Goal: Information Seeking & Learning: Learn about a topic

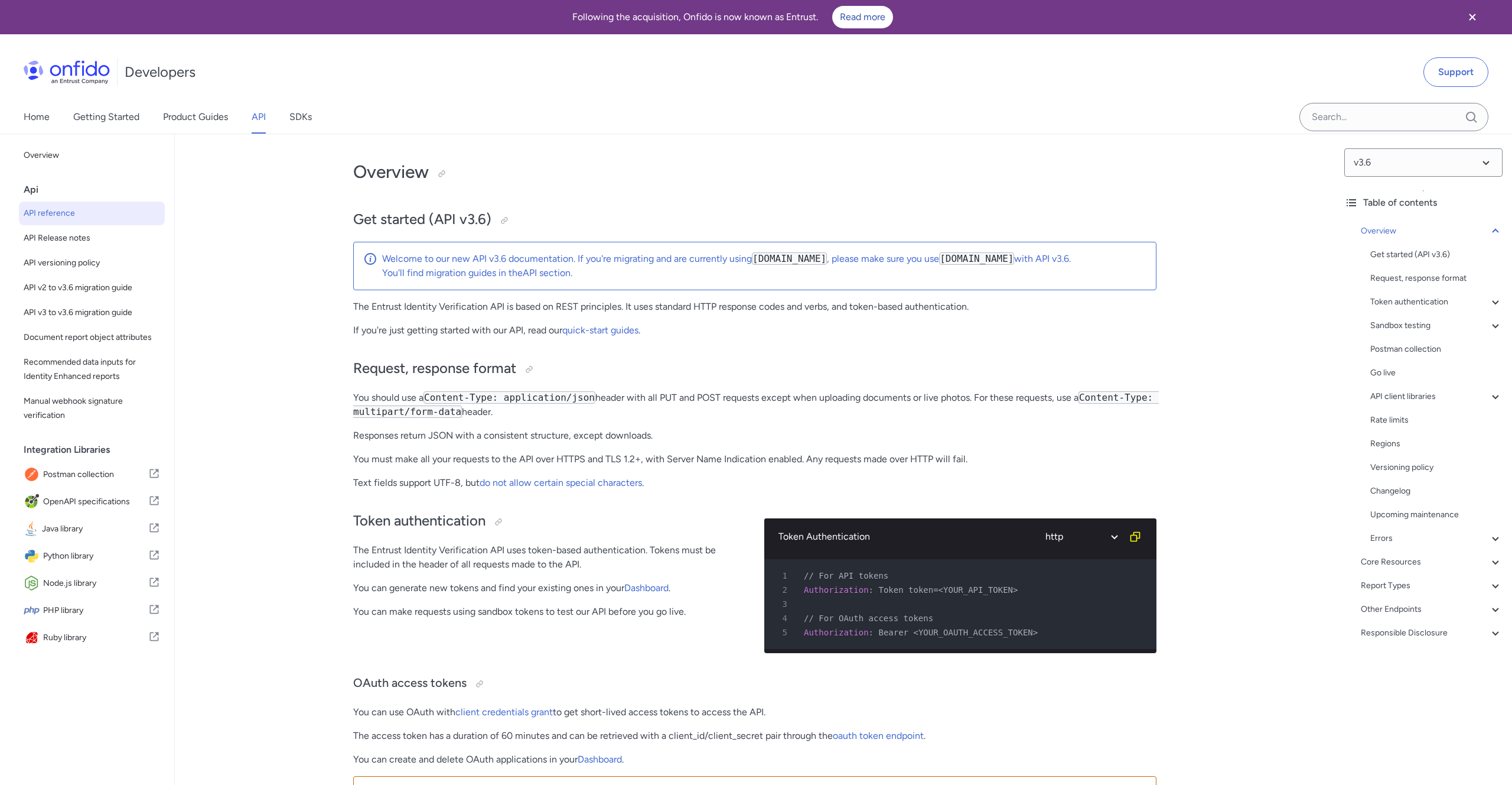
select select "http"
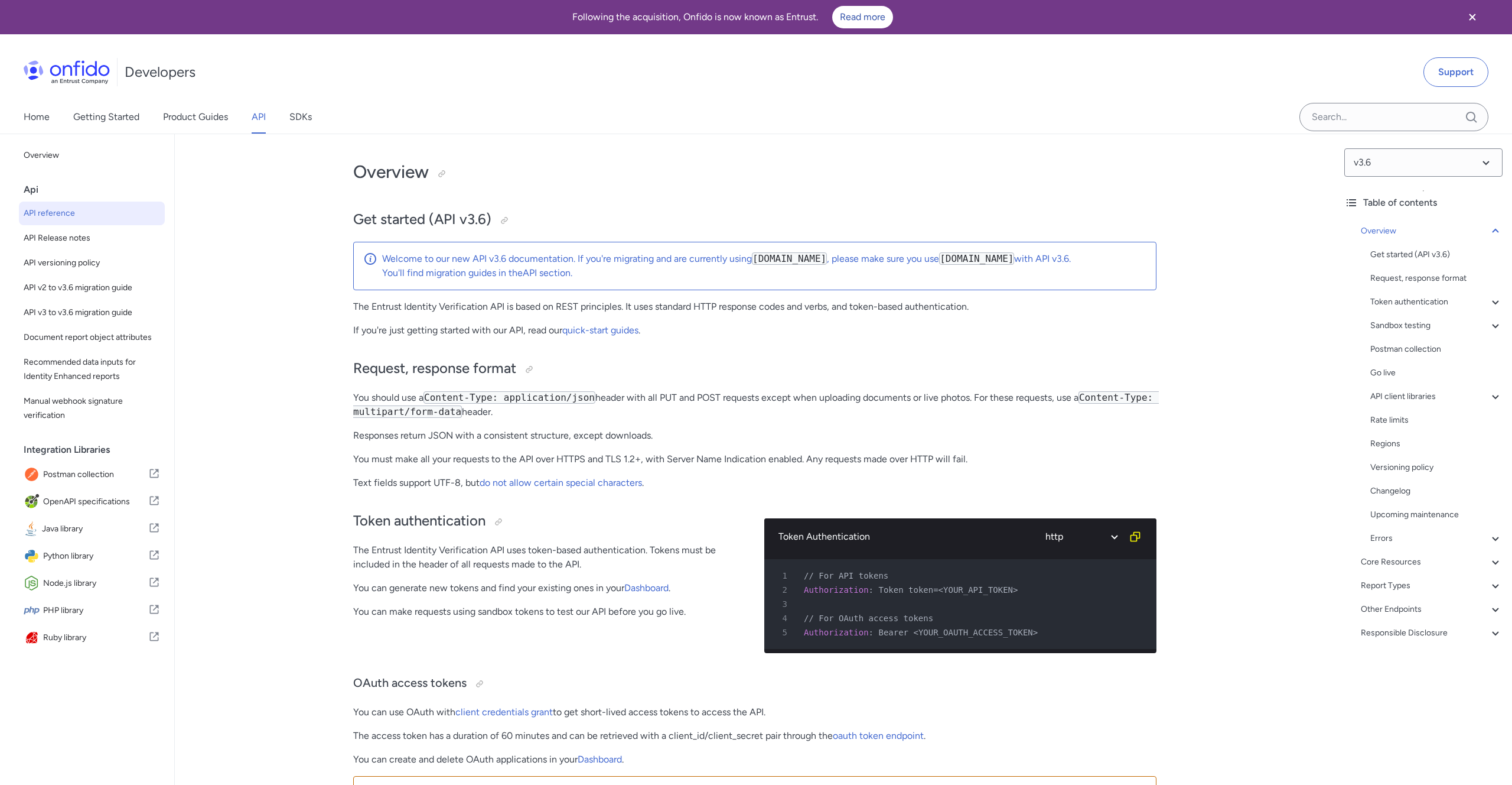
select select "http"
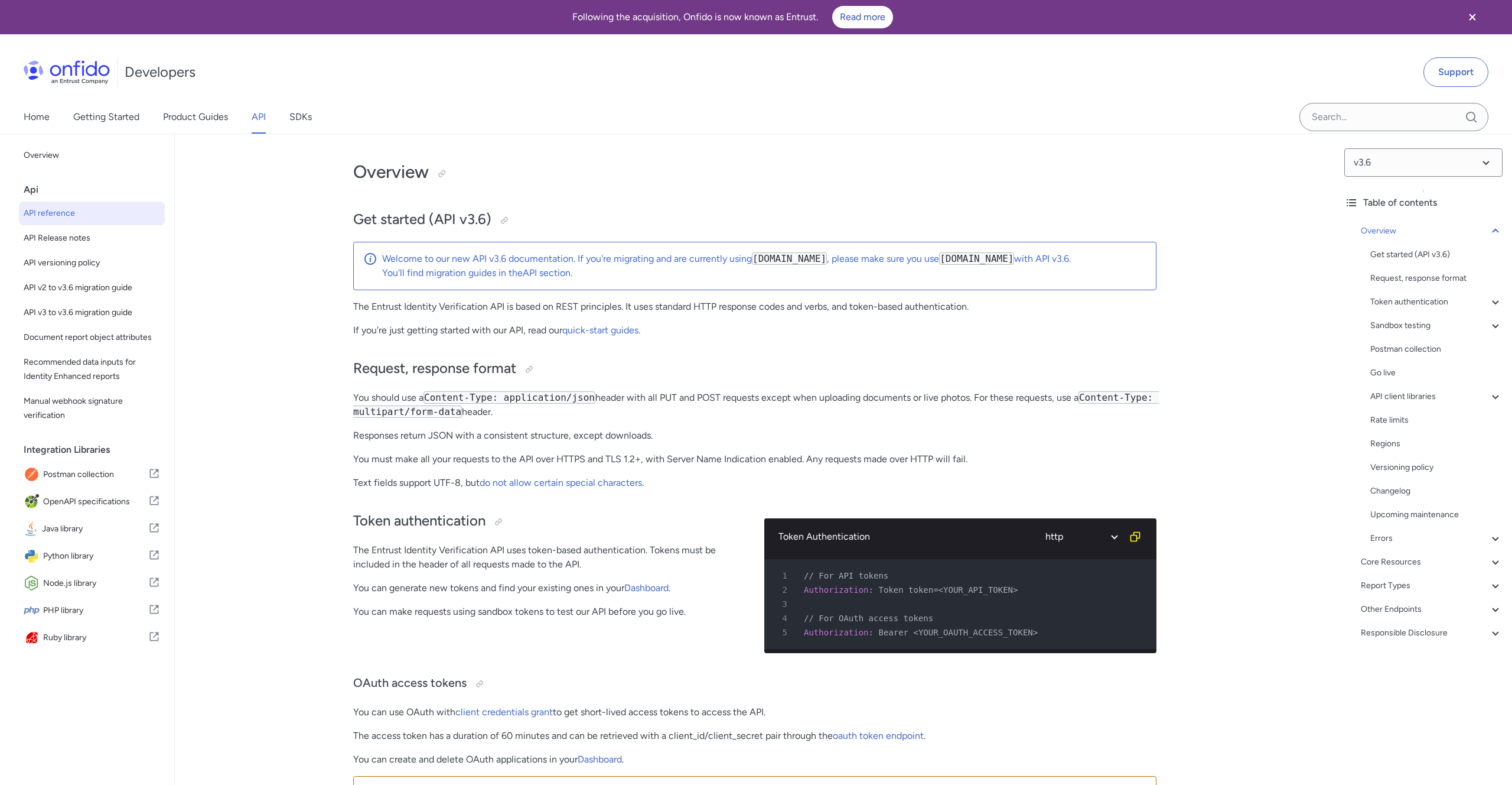
select select "http"
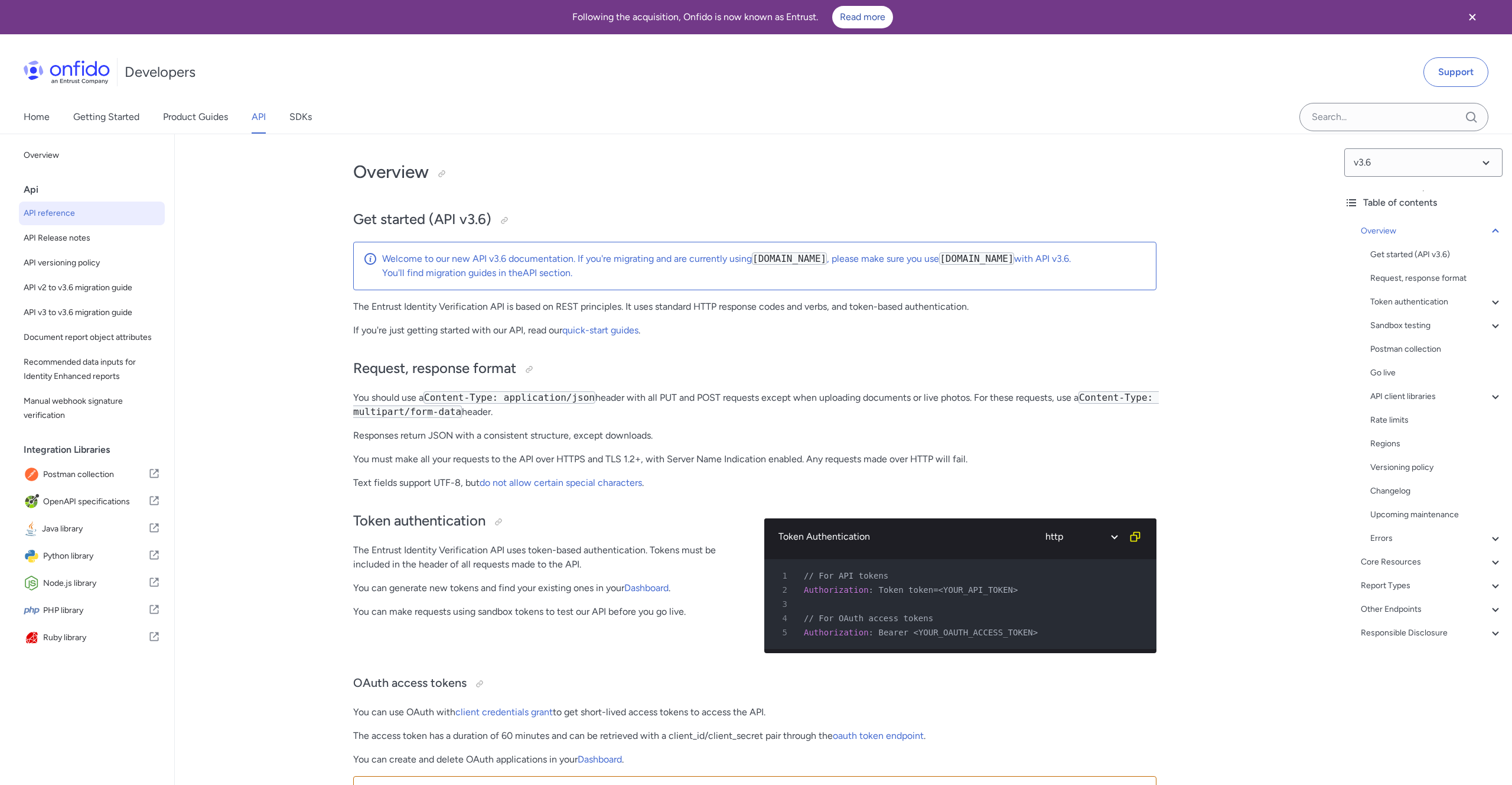
select select "http"
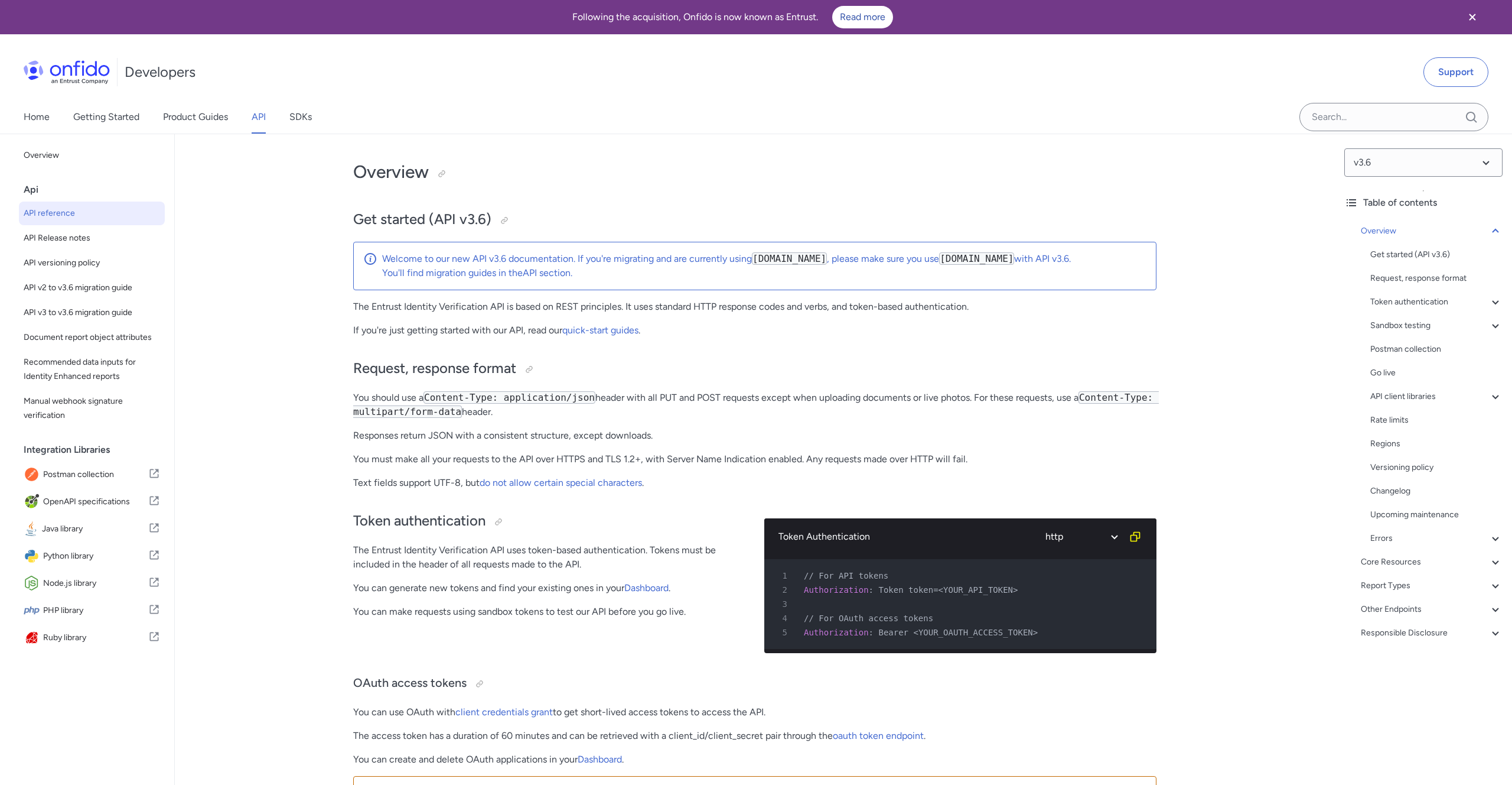
select select "http"
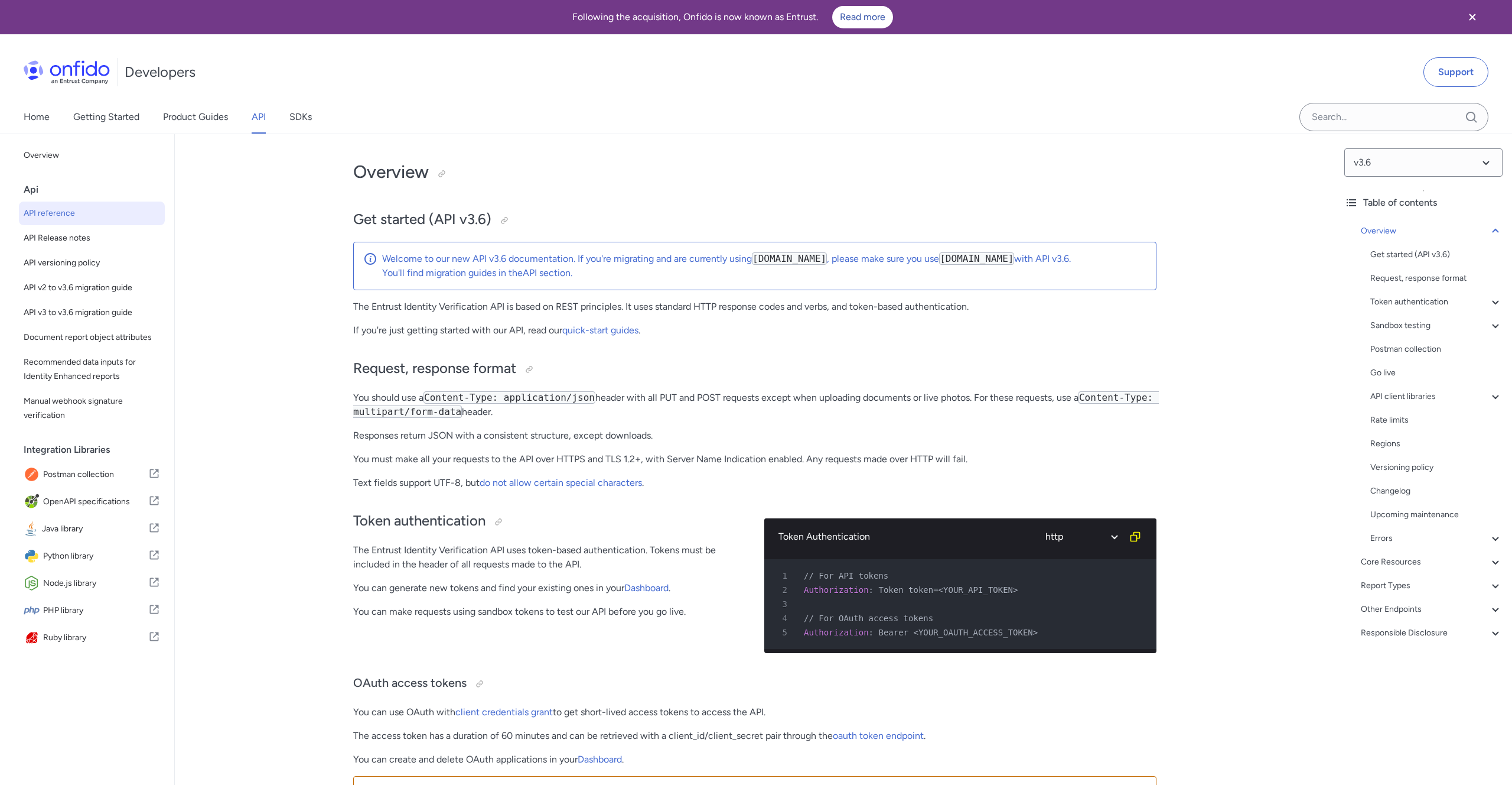
select select "http"
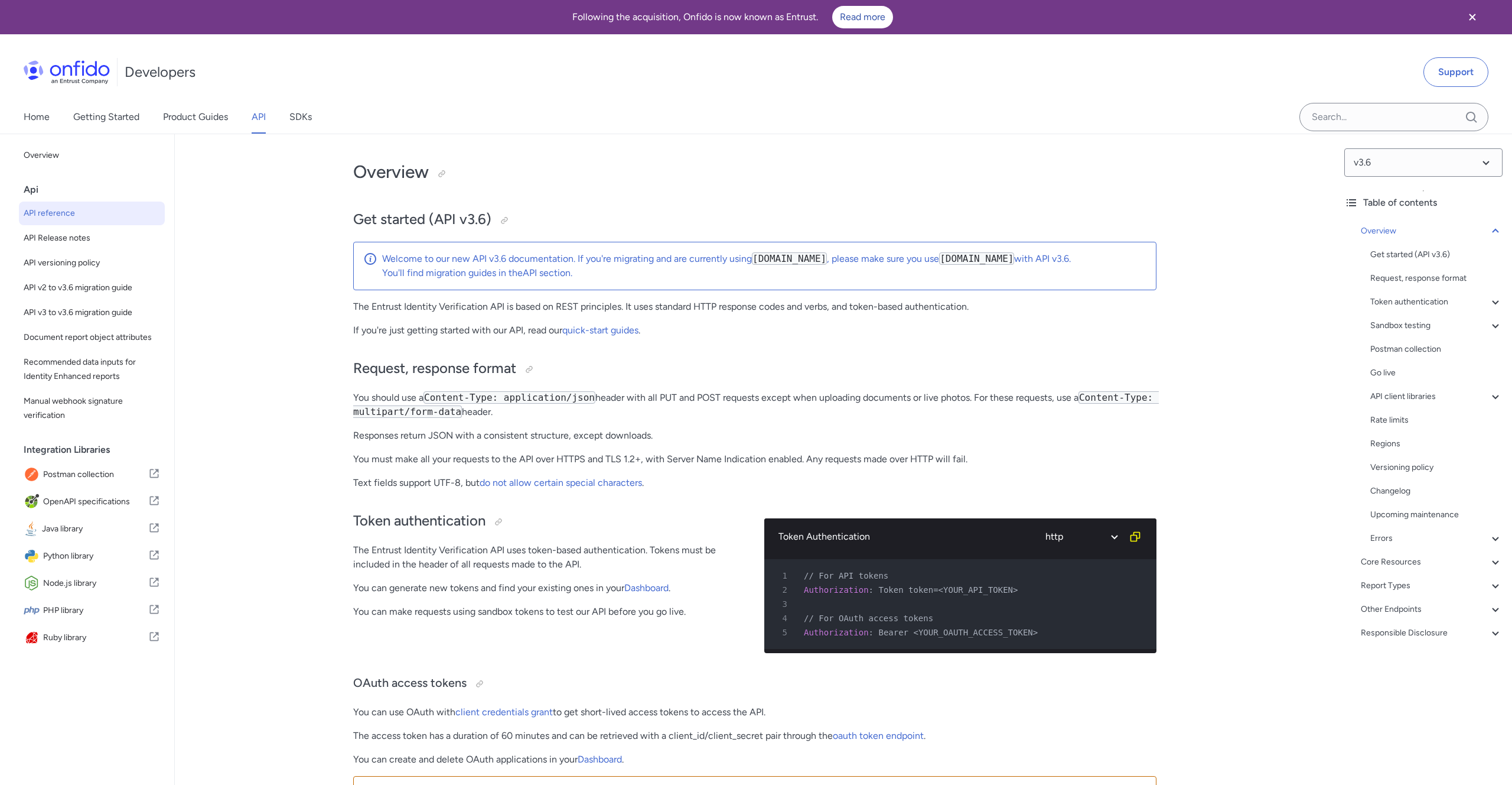
select select "http"
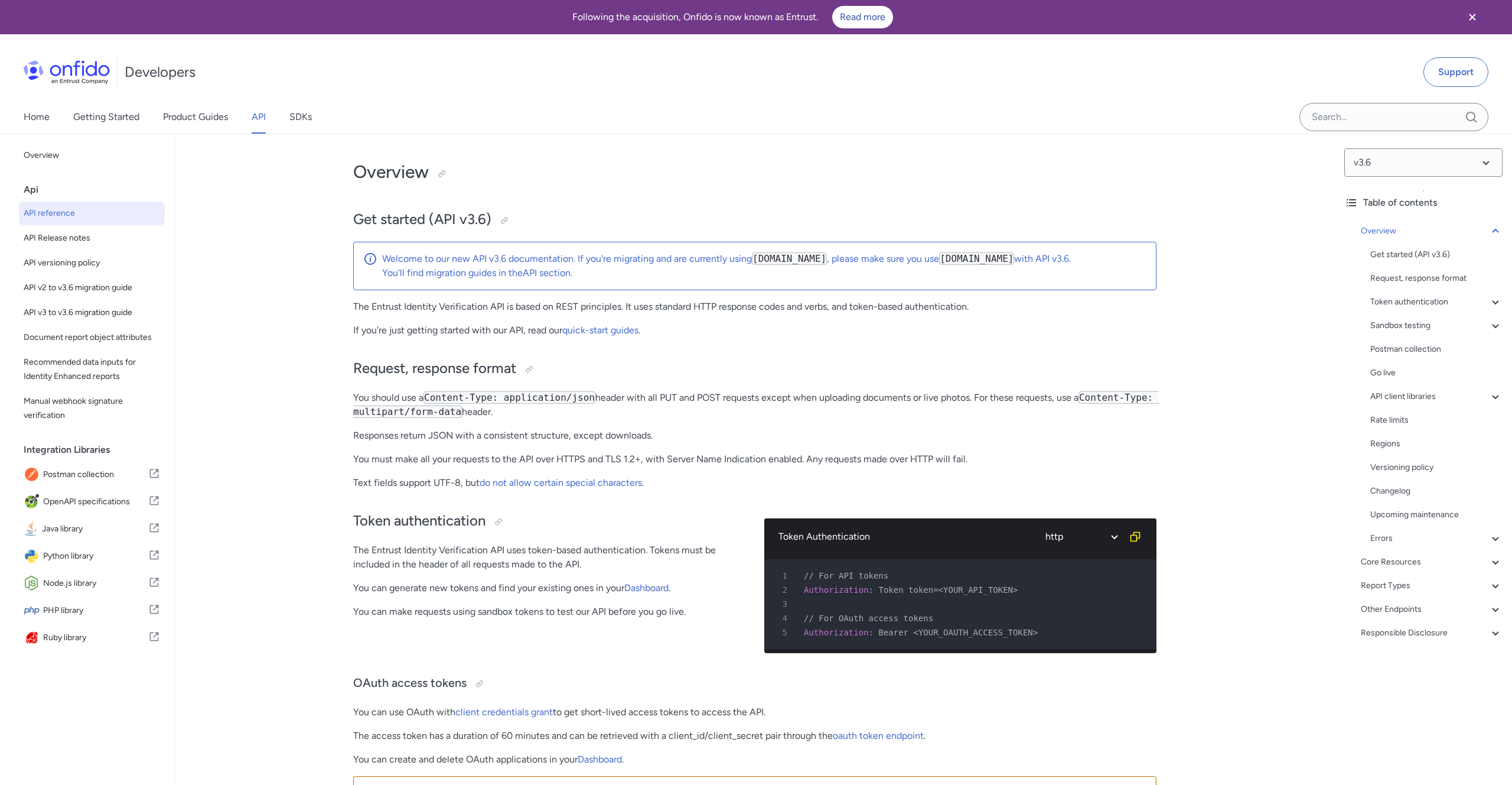
select select "http"
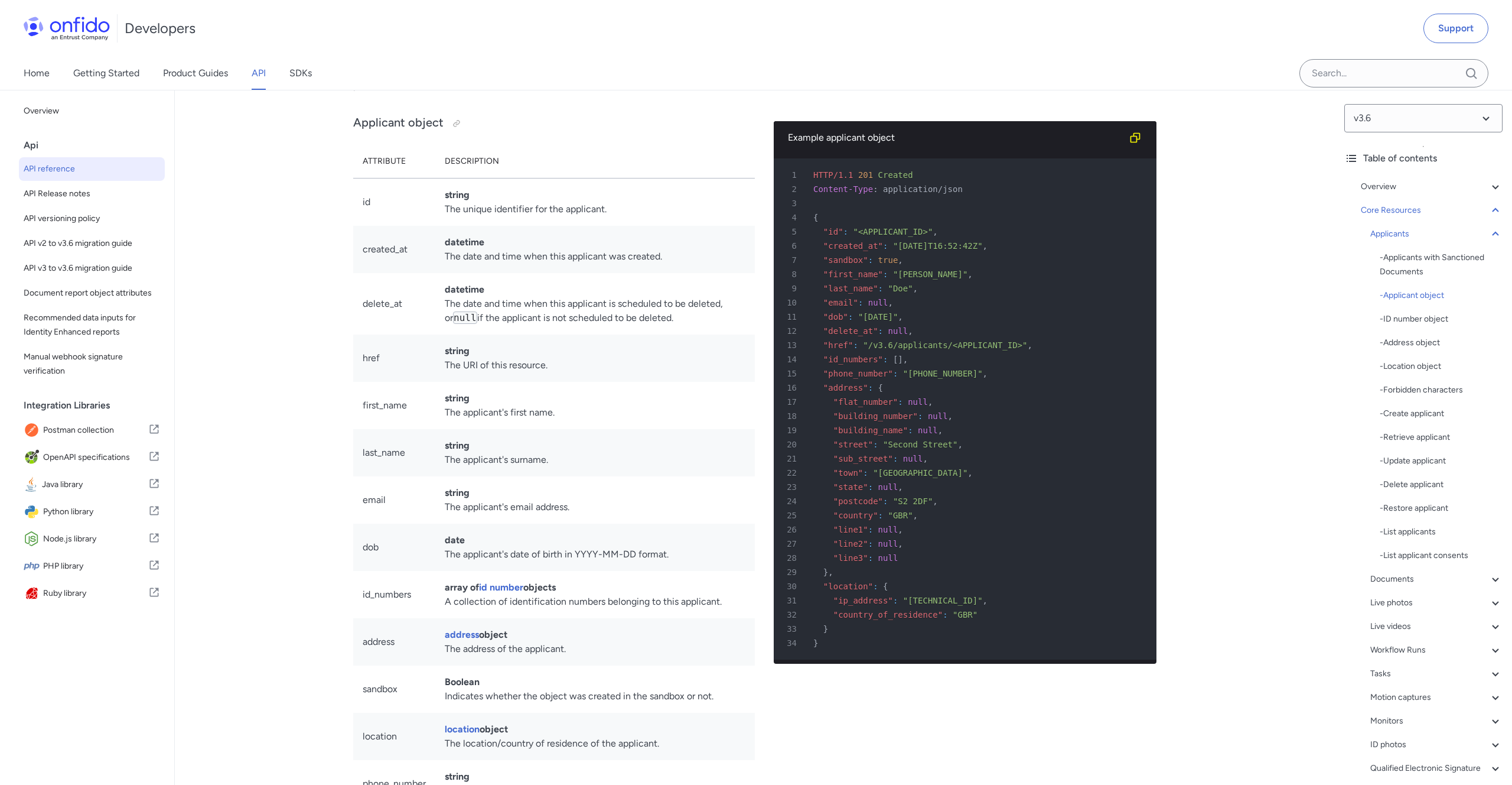
scroll to position [11750, 0]
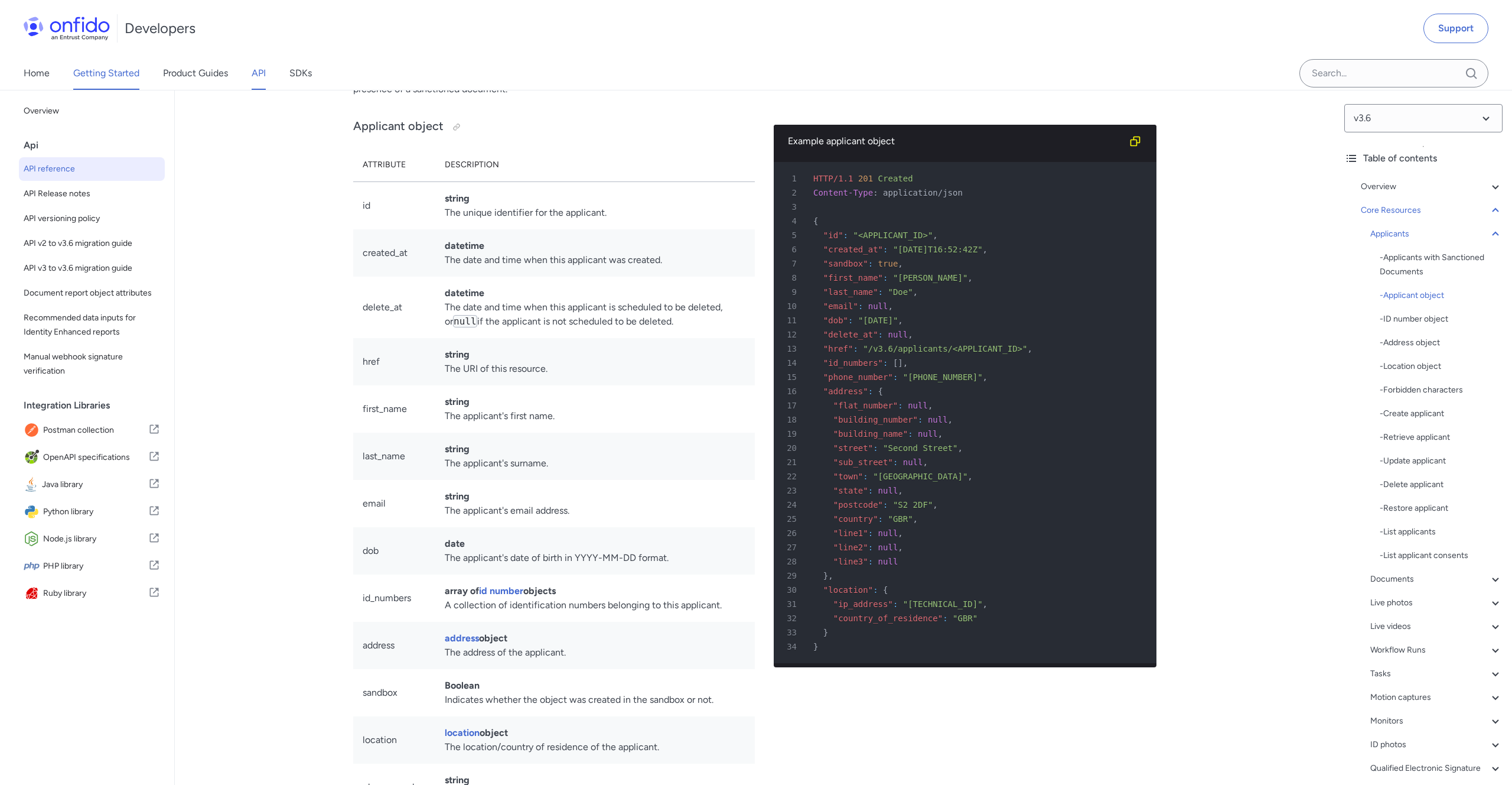
click at [97, 71] on link "Getting Started" at bounding box center [106, 73] width 66 height 33
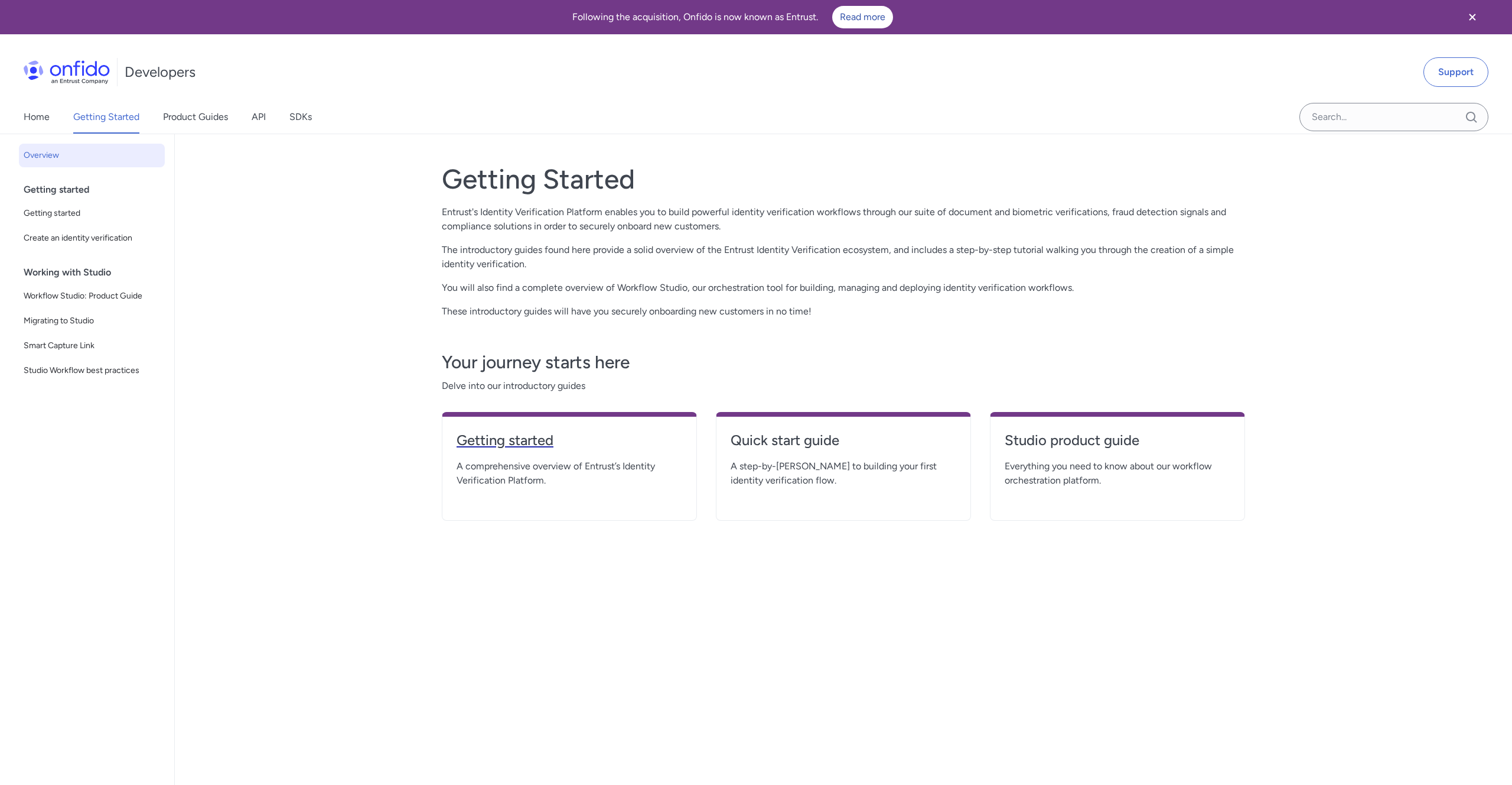
click at [534, 438] on h4 "Getting started" at bounding box center [569, 440] width 226 height 19
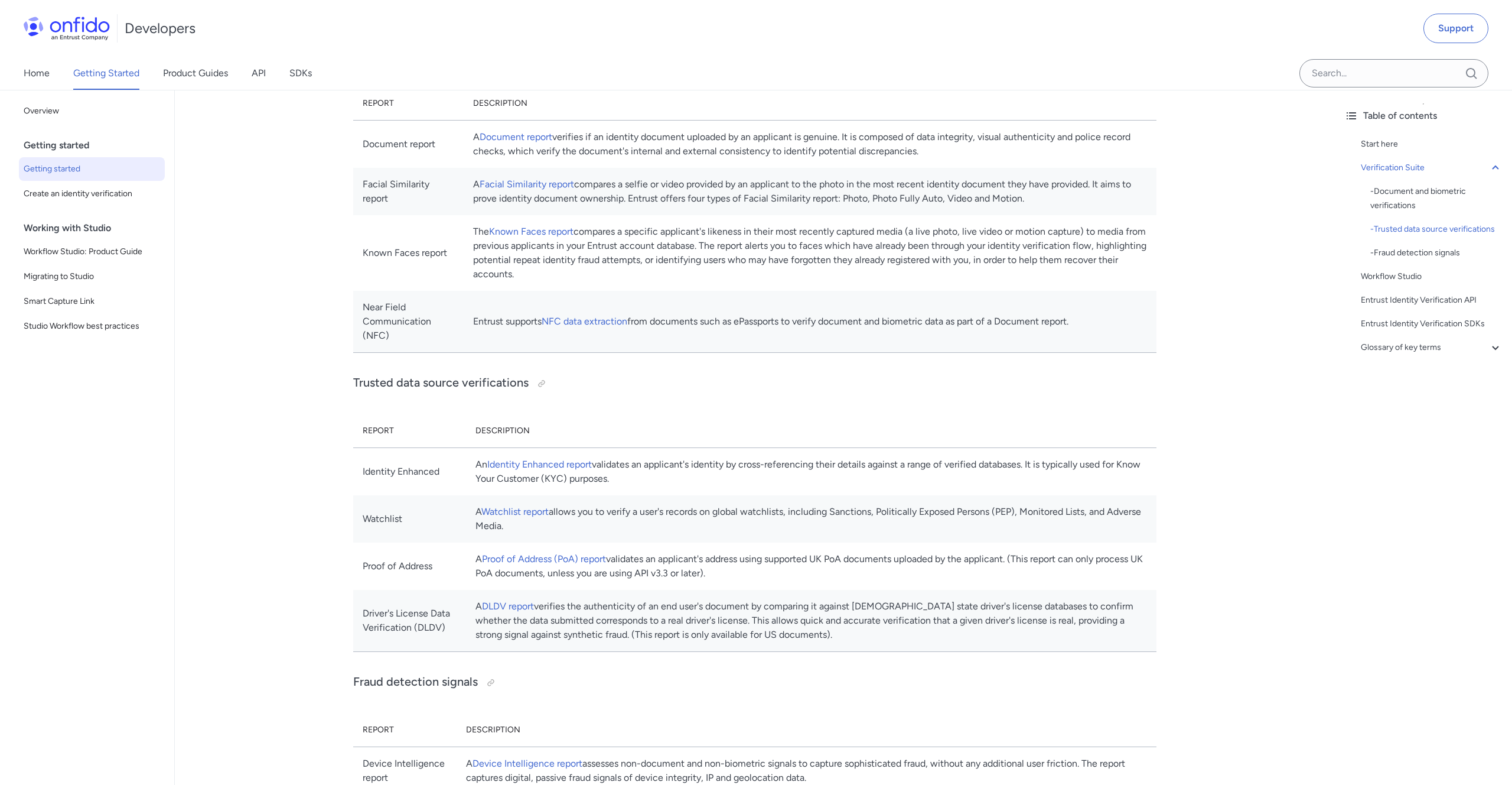
scroll to position [433, 0]
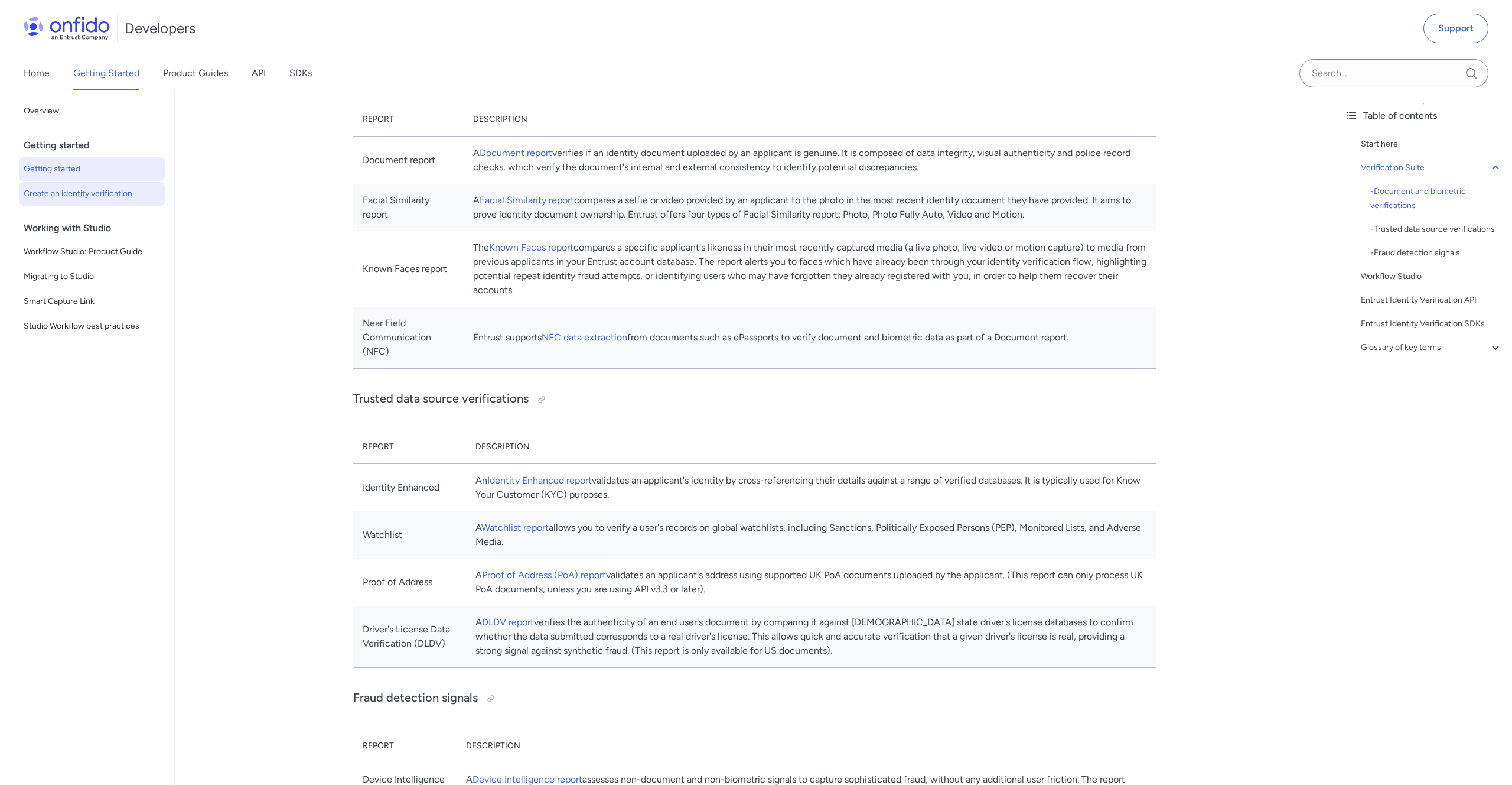
click at [60, 184] on link "Create an identity verification" at bounding box center [91, 193] width 146 height 23
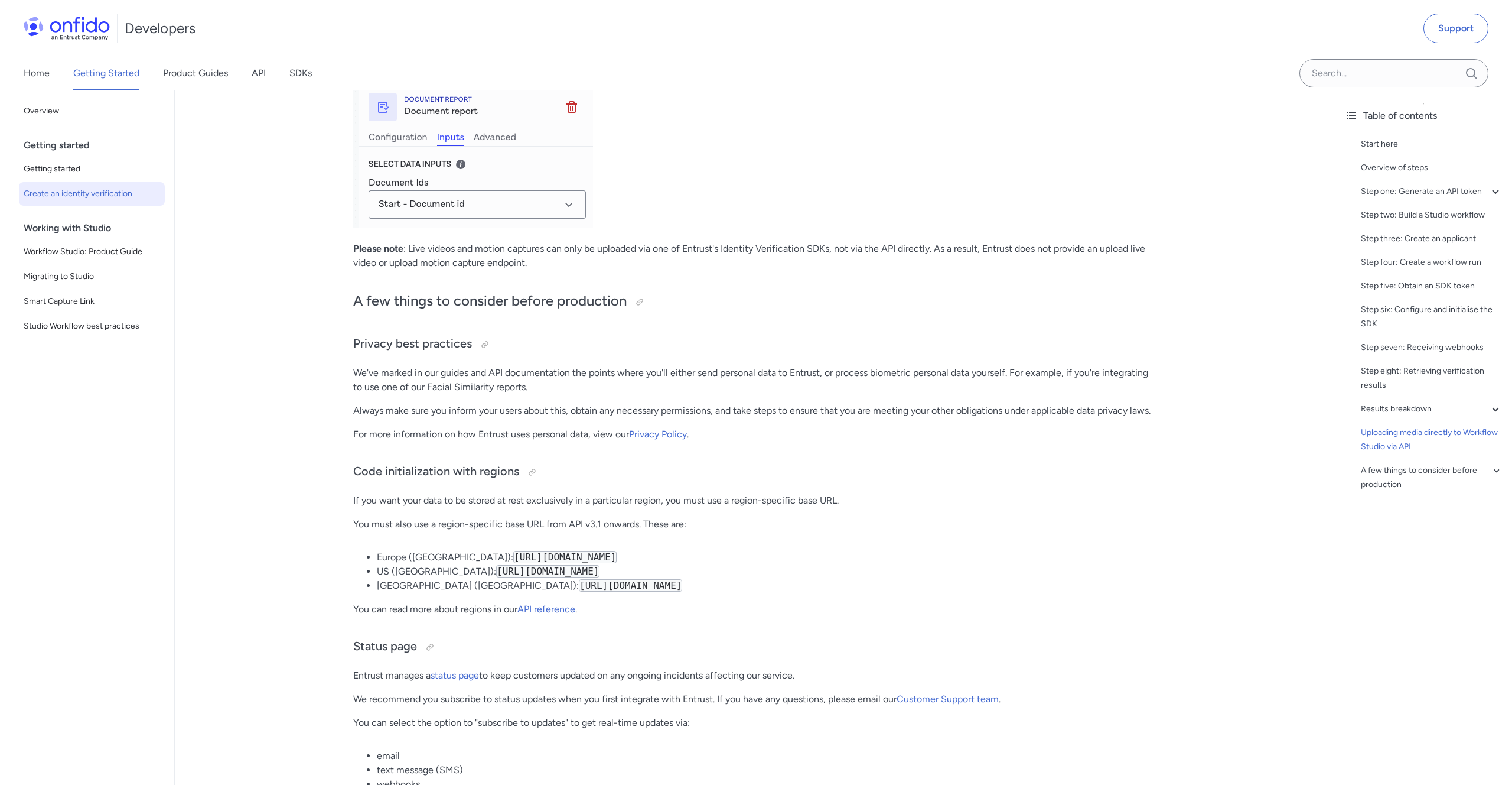
scroll to position [5662, 0]
click at [70, 166] on span "Getting started" at bounding box center [91, 168] width 137 height 14
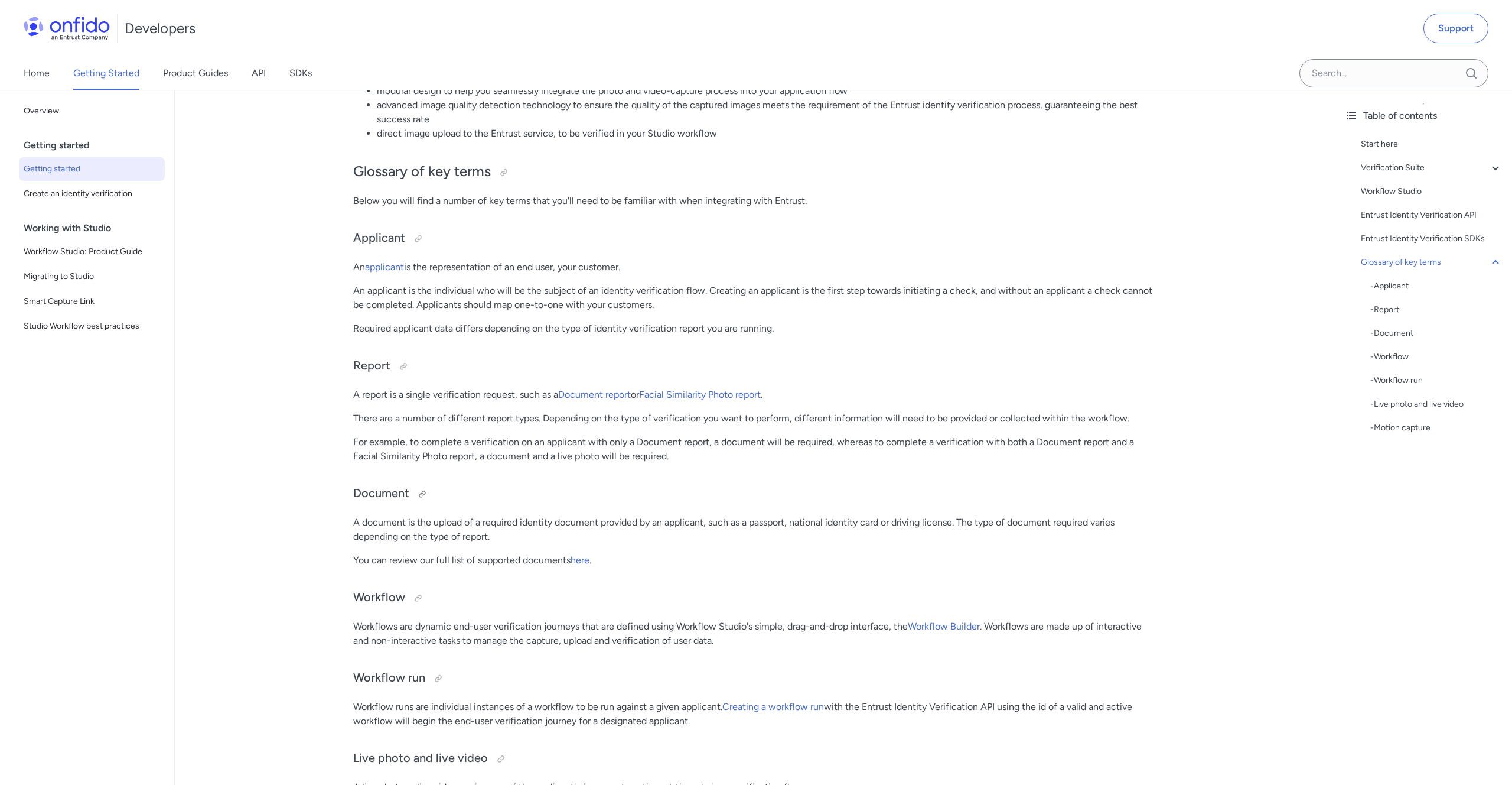
scroll to position [2543, 0]
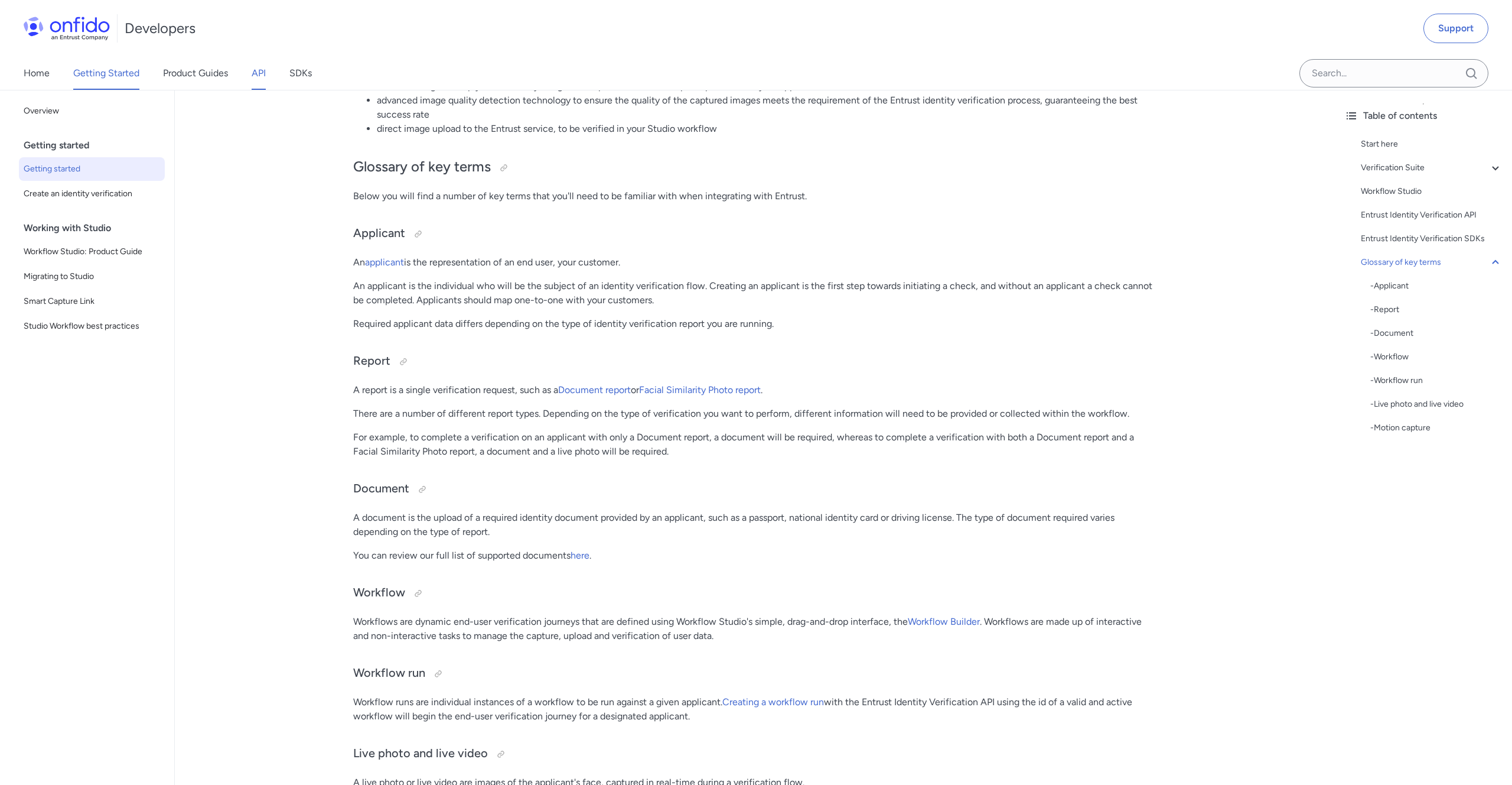
click at [258, 72] on link "API" at bounding box center [259, 73] width 14 height 33
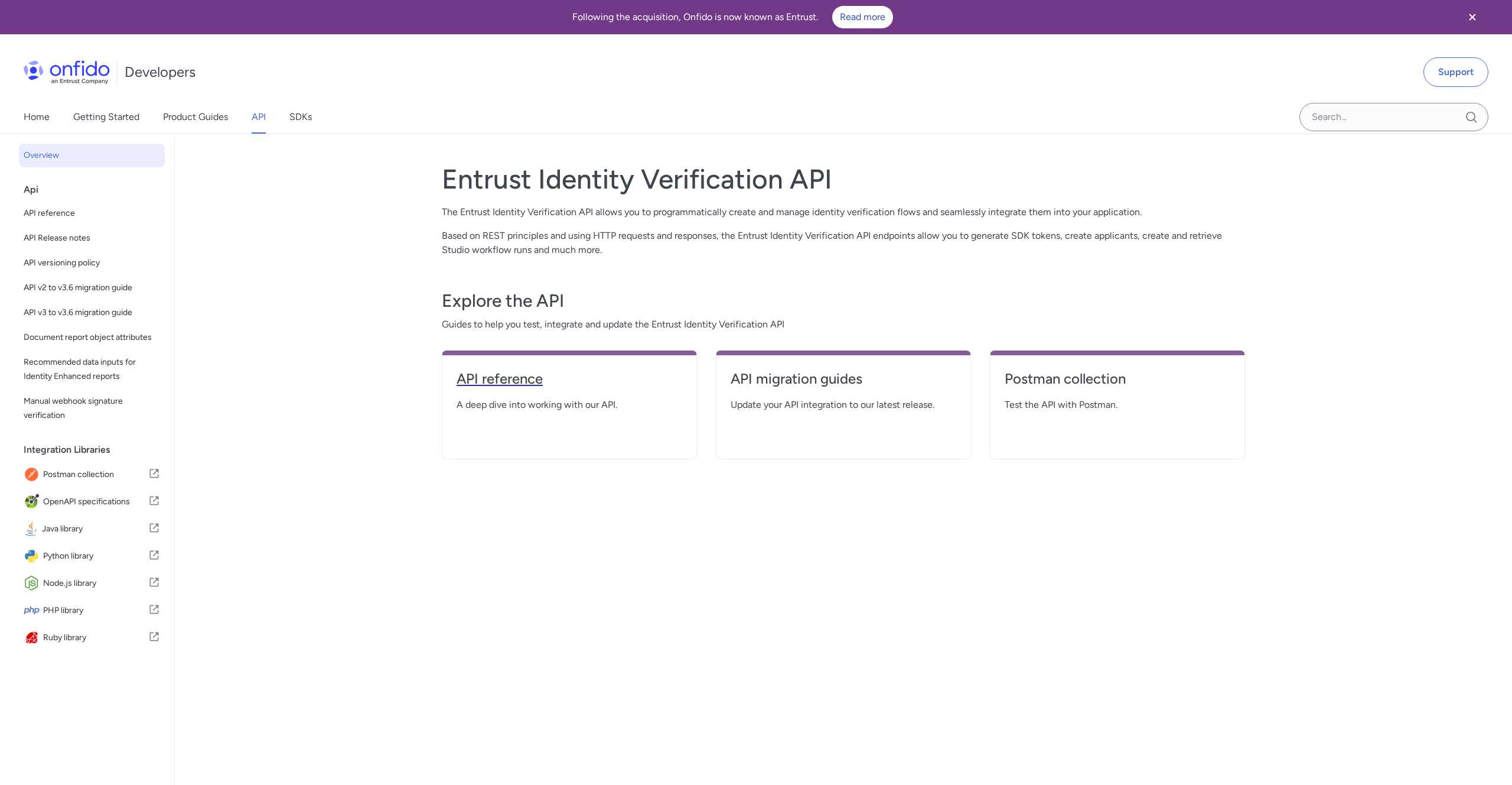
click at [517, 386] on h4 "API reference" at bounding box center [569, 379] width 226 height 19
select select "http"
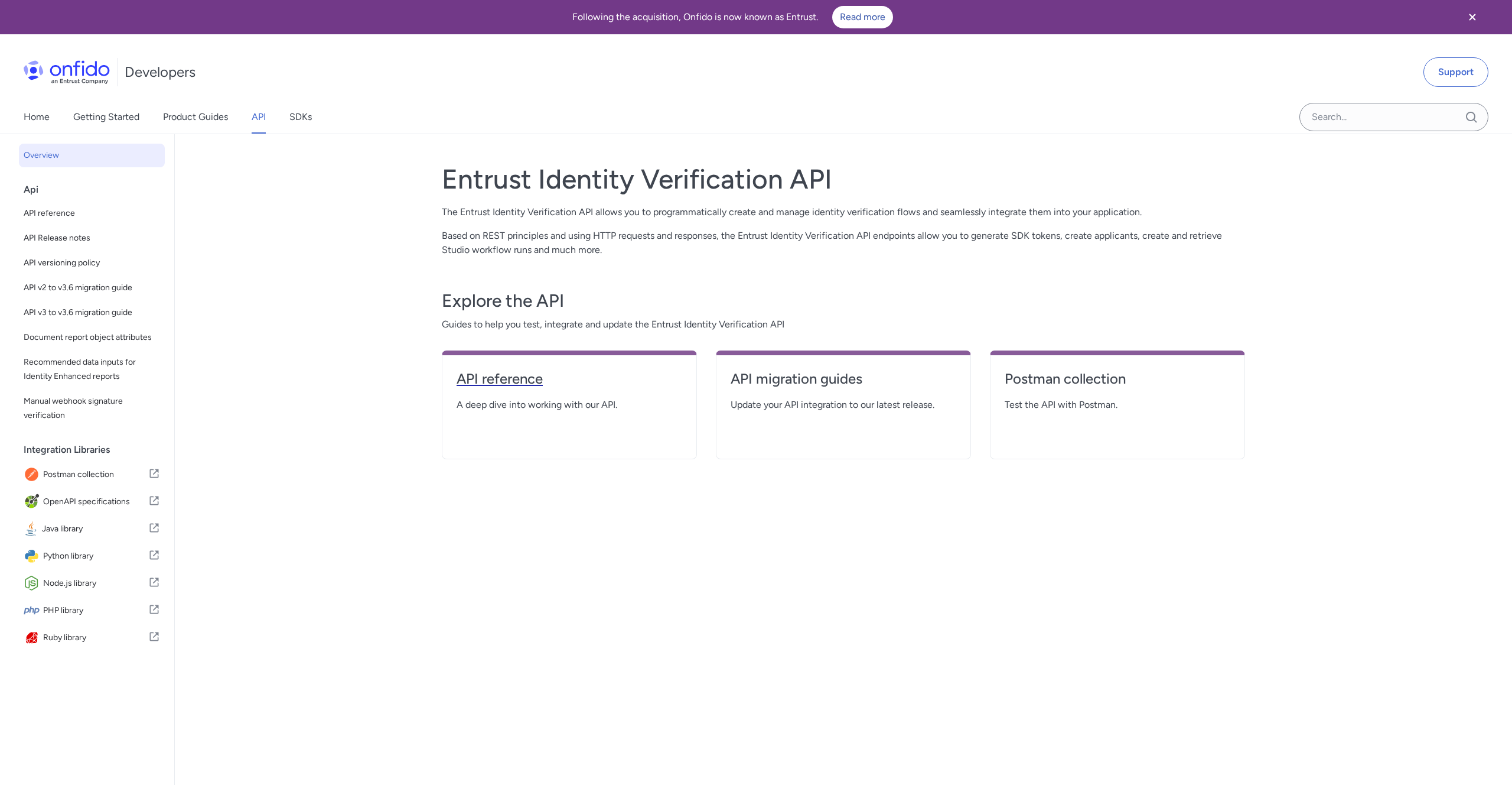
select select "http"
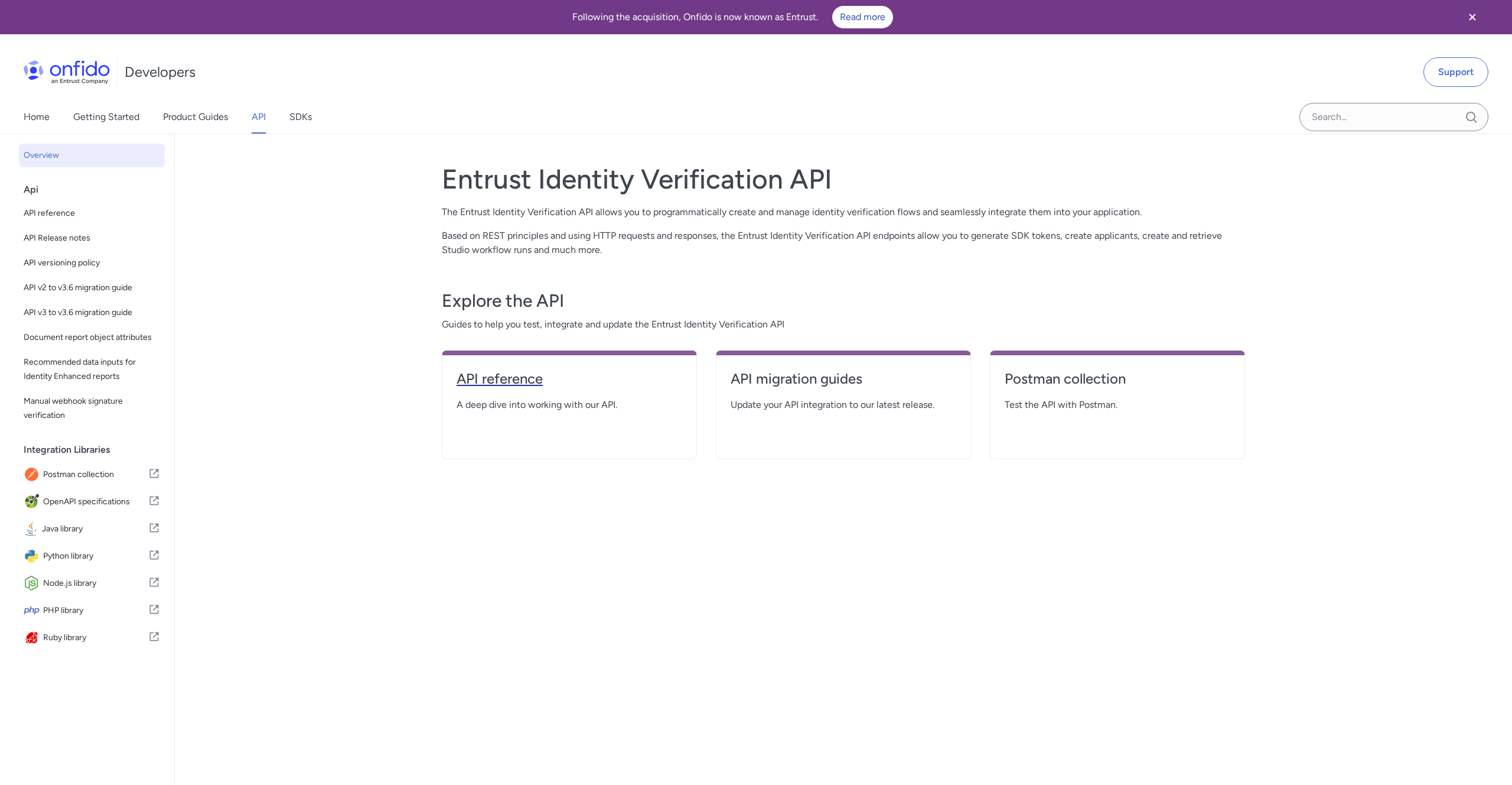
select select "http"
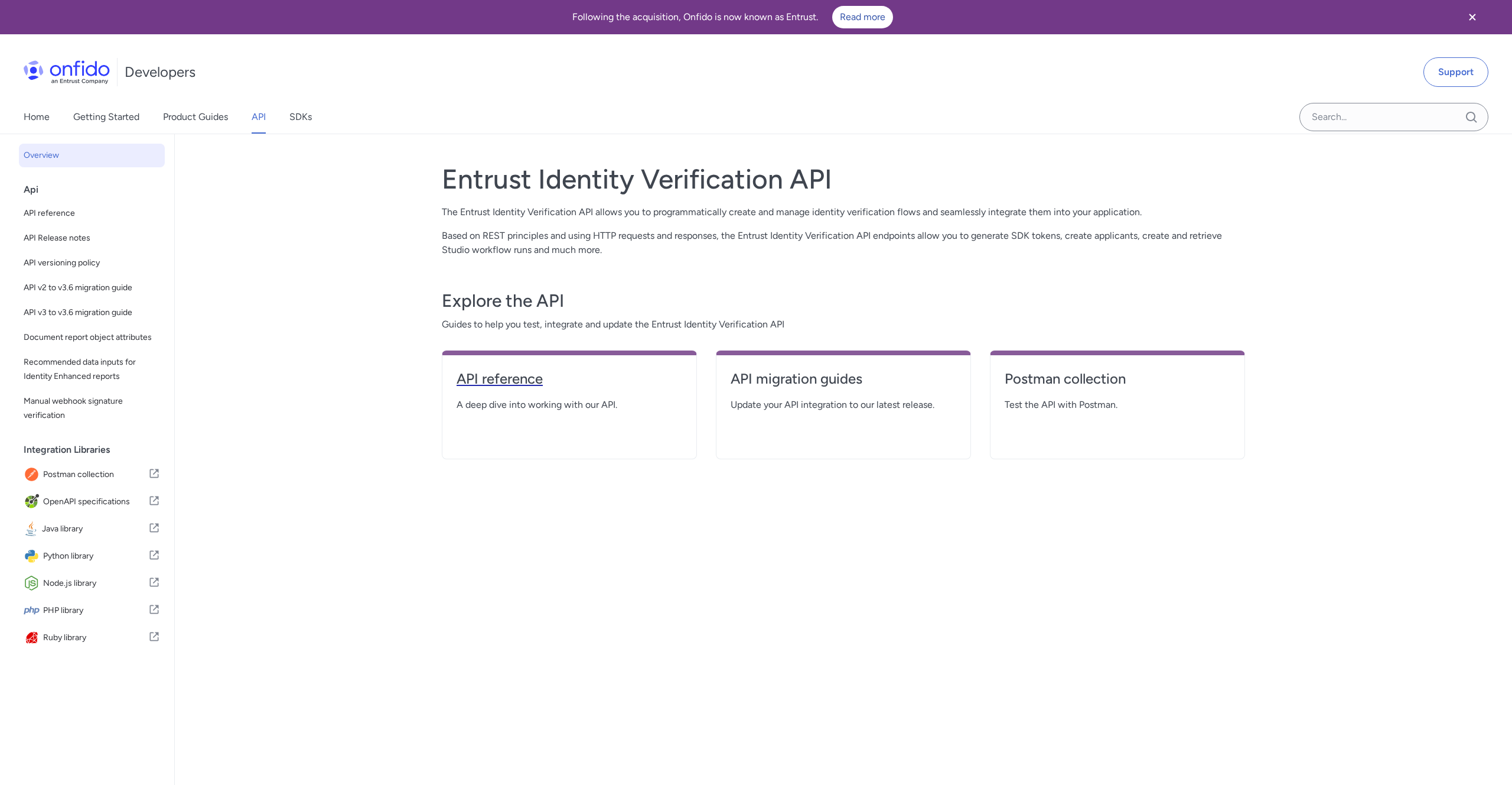
select select "http"
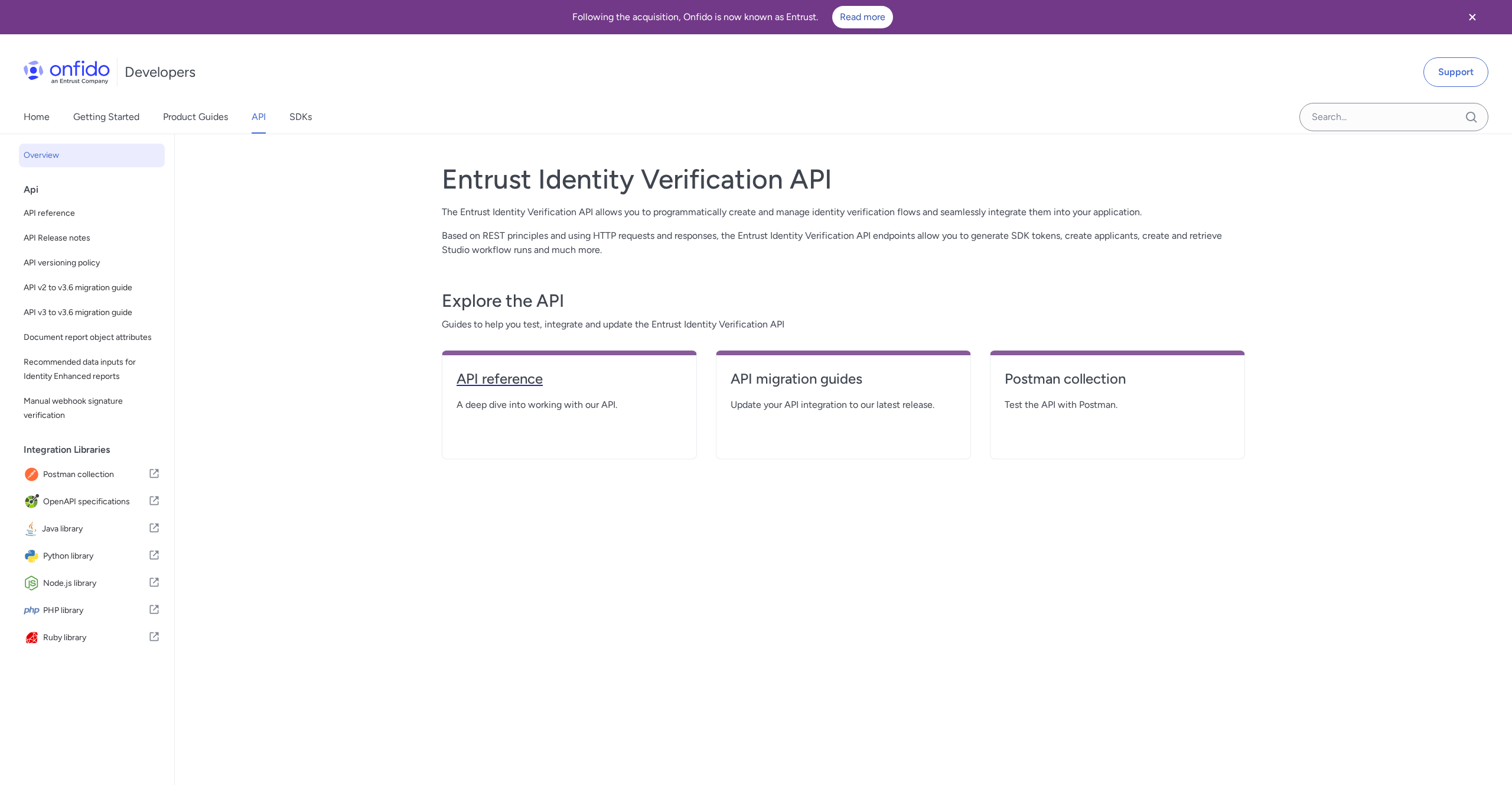
select select "http"
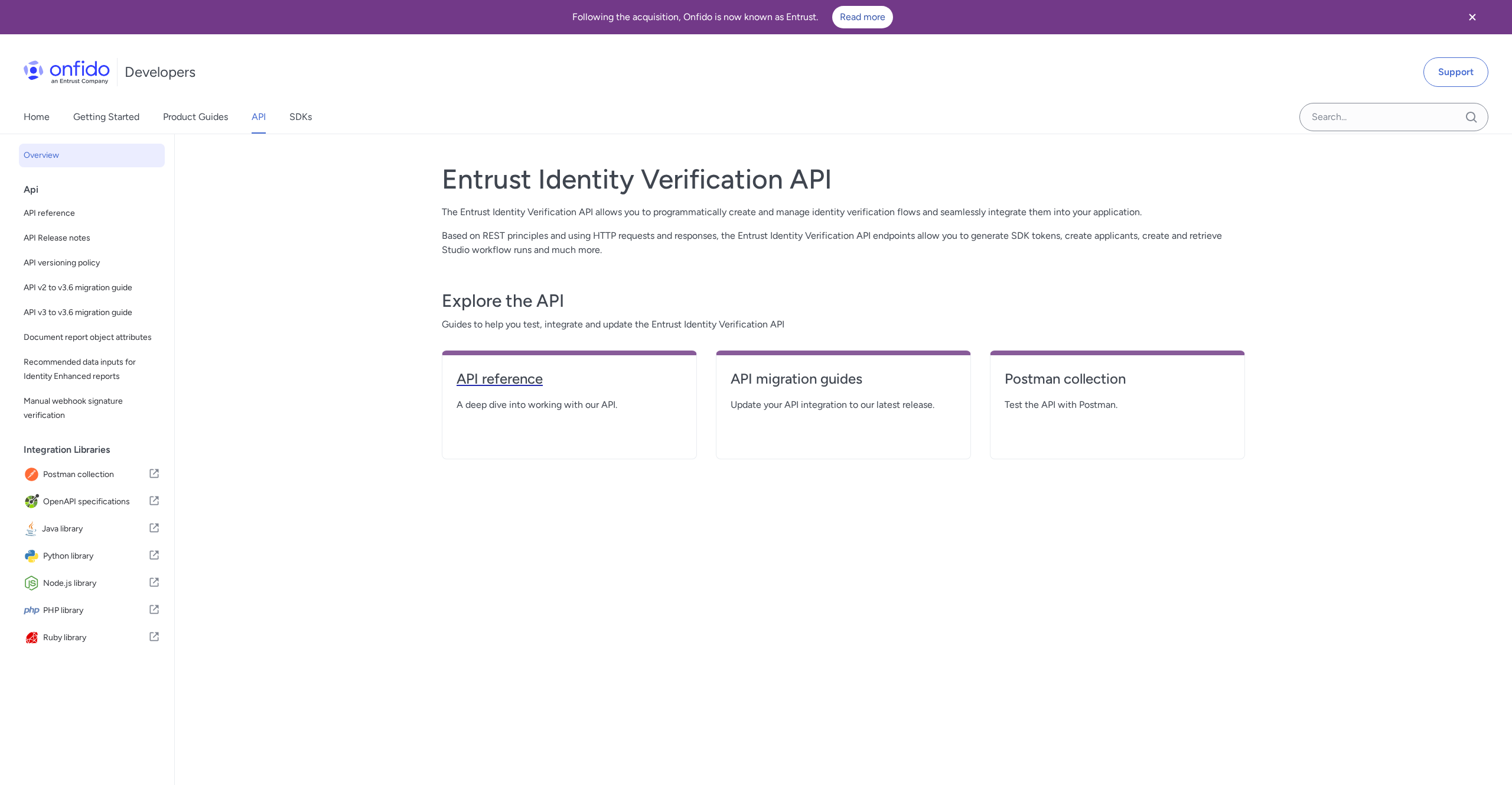
select select "http"
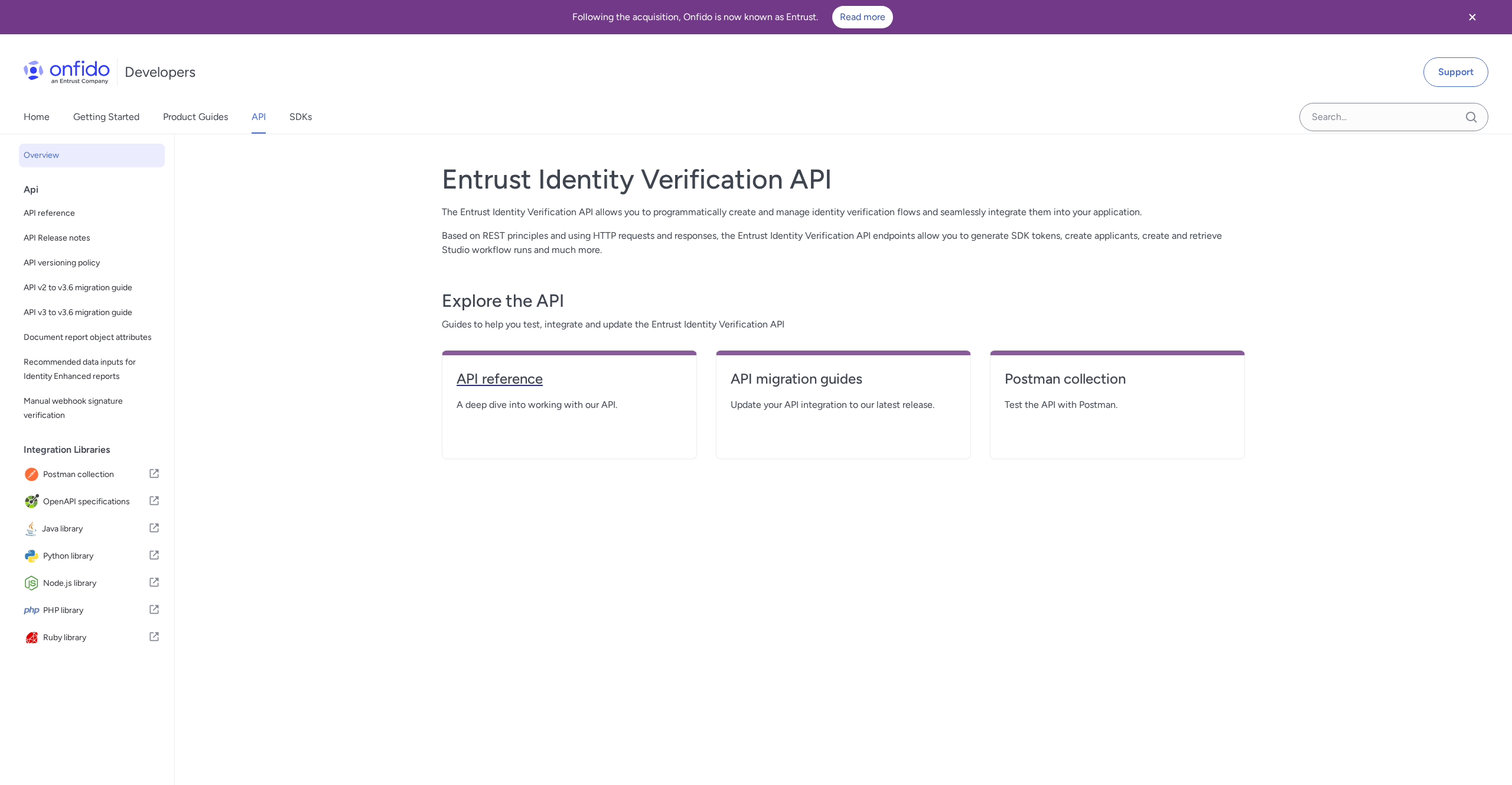
select select "http"
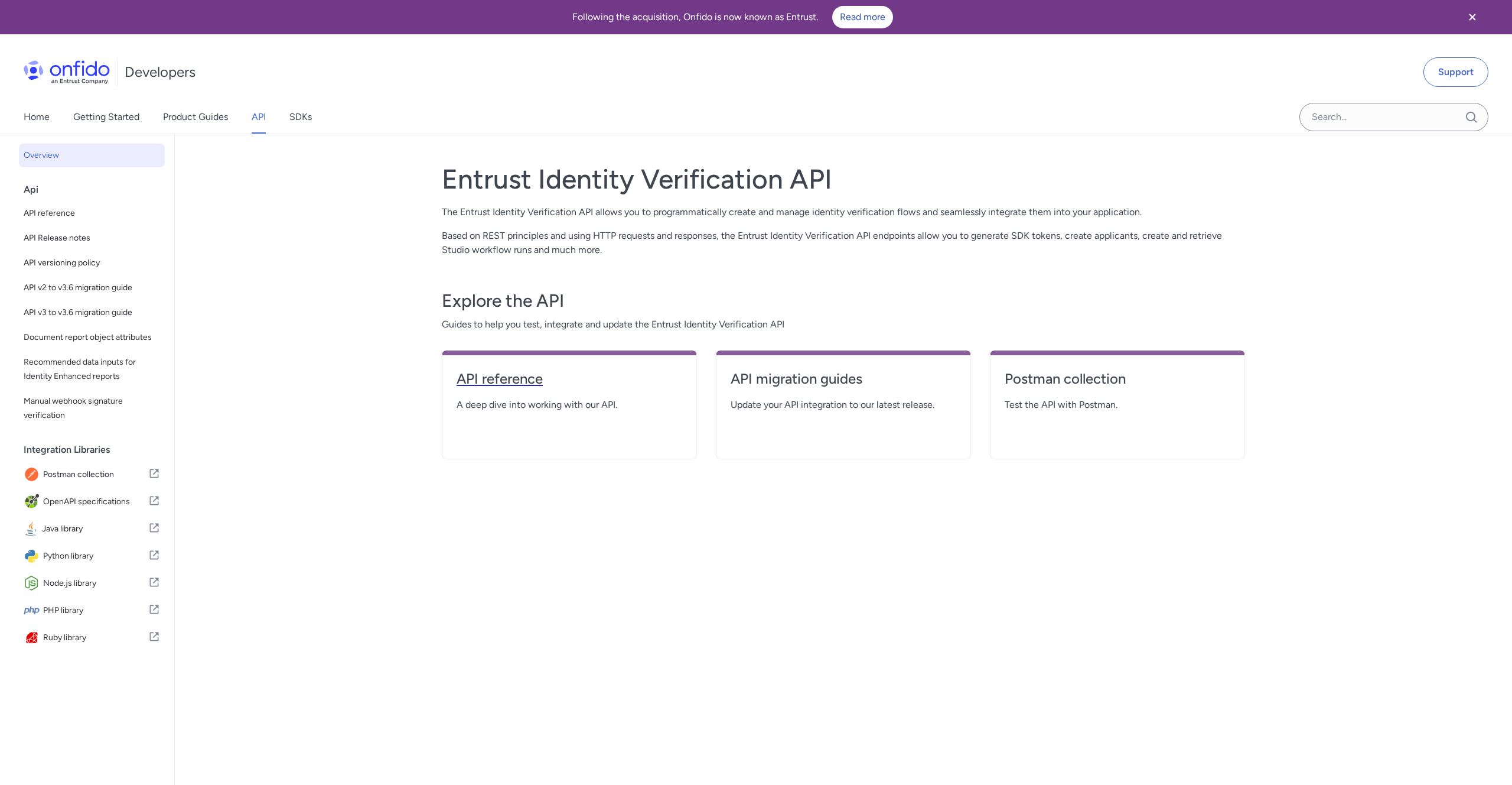
select select "http"
